Goal: Find specific page/section: Find specific page/section

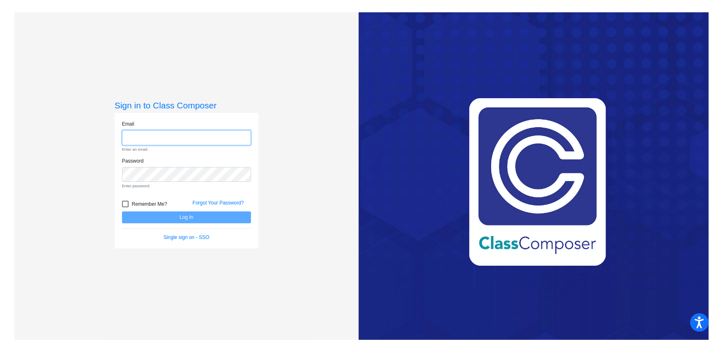
type input "[EMAIL_ADDRESS][DOMAIN_NAME]"
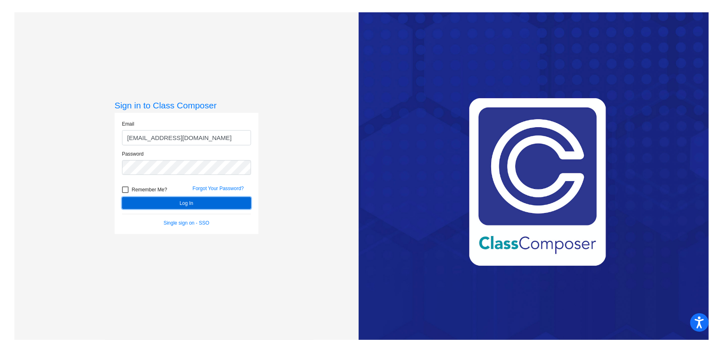
click at [175, 214] on form "Email [EMAIL_ADDRESS][DOMAIN_NAME] Password Remember Me? Forgot Your Password? …" at bounding box center [186, 173] width 129 height 106
click at [175, 205] on button "Log In" at bounding box center [186, 203] width 129 height 12
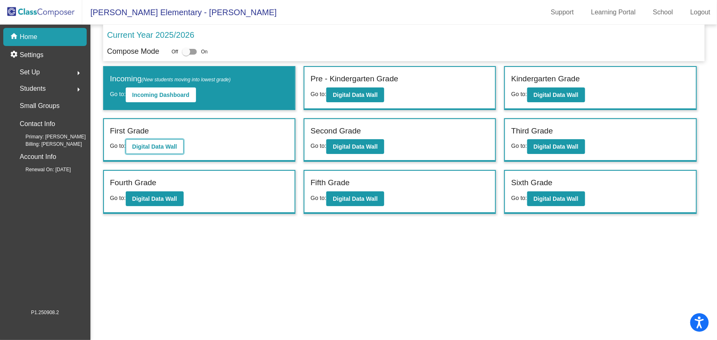
click at [147, 144] on b "Digital Data Wall" at bounding box center [154, 146] width 45 height 7
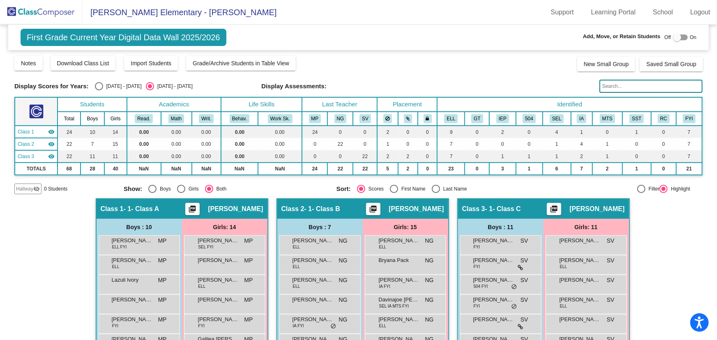
scroll to position [112, 0]
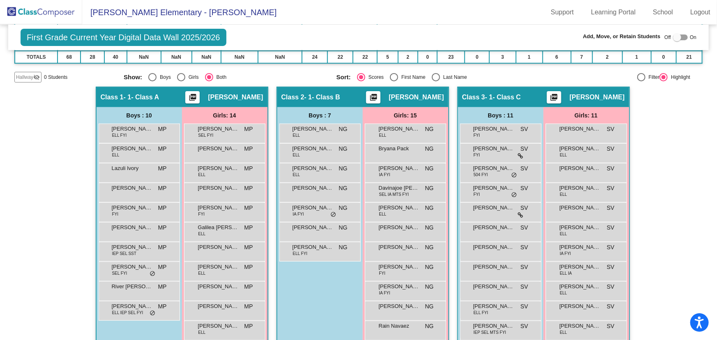
click at [432, 74] on div "Select an option" at bounding box center [436, 77] width 8 height 8
click at [435, 81] on input "Last Name" at bounding box center [435, 81] width 0 height 0
radio input "true"
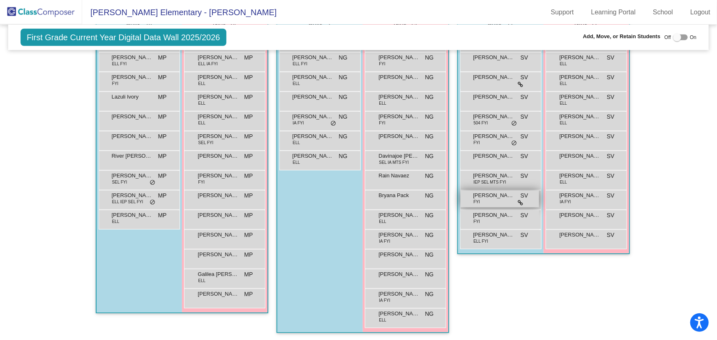
scroll to position [165, 0]
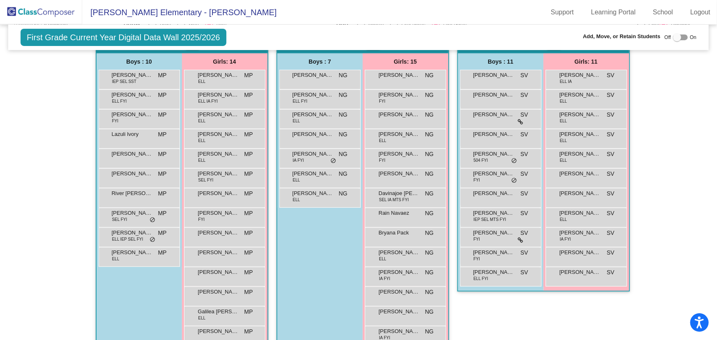
click at [666, 109] on div "Hallway - Hallway Class picture_as_pdf Add Student First Name Last Name Student…" at bounding box center [358, 206] width 688 height 346
